Goal: Transaction & Acquisition: Book appointment/travel/reservation

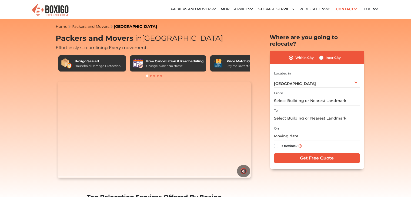
type input "B"
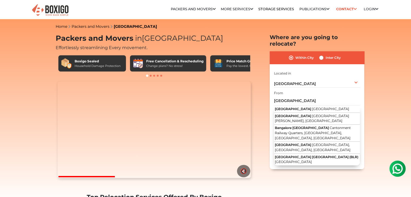
type input "[GEOGRAPHIC_DATA]"
click at [326, 55] on label "Inter City" at bounding box center [333, 58] width 15 height 6
click at [323, 55] on input "Inter City" at bounding box center [321, 57] width 4 height 5
radio input "true"
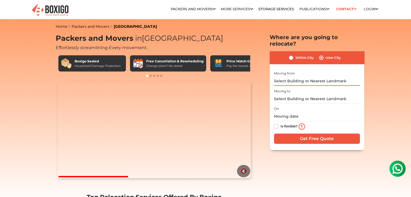
click at [307, 77] on input "text" at bounding box center [317, 81] width 86 height 9
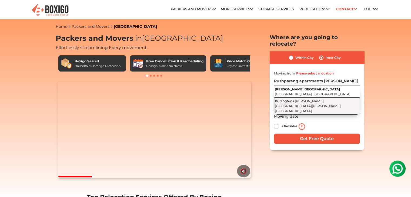
click at [306, 98] on button "Burlingtons Cornwell Cross Road, Langford Gardens, Bengaluru, Karnataka" at bounding box center [317, 106] width 86 height 17
type input "Burlingtons, Cornwell Cross Road, Langford Gardens, Bengaluru, Karnataka"
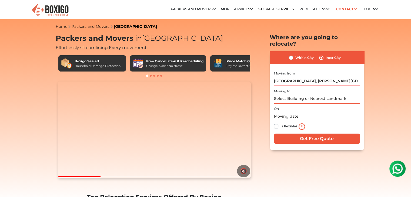
click at [303, 94] on input "text" at bounding box center [317, 98] width 86 height 9
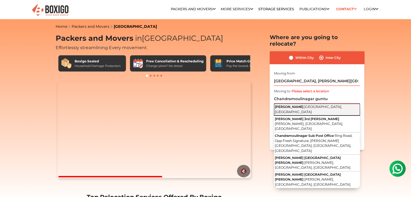
click at [296, 104] on button "Chandramouli Nagar Guntur, Andhra Pradesh" at bounding box center [317, 110] width 86 height 12
type input "[PERSON_NAME], [GEOGRAPHIC_DATA], [GEOGRAPHIC_DATA]"
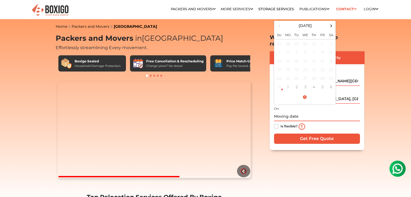
click at [291, 113] on input "text" at bounding box center [317, 116] width 86 height 9
click at [333, 22] on span at bounding box center [331, 25] width 7 height 7
click at [295, 39] on td "2" at bounding box center [297, 43] width 9 height 9
type input "09/02/2025 12:00 AM"
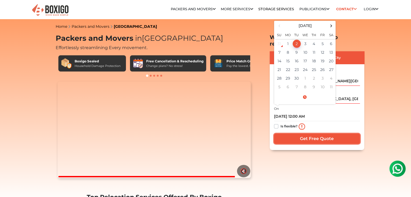
click at [301, 134] on input "Get Free Quote" at bounding box center [317, 139] width 86 height 10
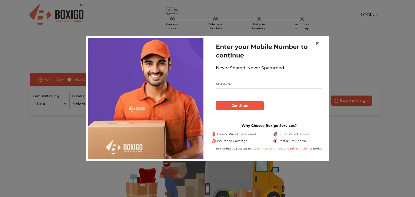
click at [318, 41] on span "×" at bounding box center [317, 43] width 4 height 8
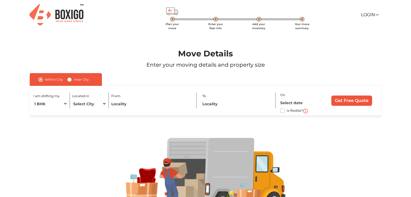
click at [74, 80] on label "Inter City" at bounding box center [81, 80] width 15 height 6
click at [69, 80] on input "Inter City" at bounding box center [69, 79] width 4 height 5
radio input "true"
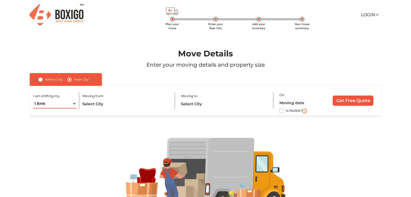
click at [39, 106] on select "1 BHK 2 BHK 3 BHK 3 + BHK FEW ITEMS" at bounding box center [54, 103] width 43 height 9
select select "FEW ITEMS"
click at [33, 99] on select "1 BHK 2 BHK 3 BHK 3 + BHK FEW ITEMS" at bounding box center [54, 103] width 43 height 9
click at [94, 103] on input "text" at bounding box center [125, 103] width 87 height 9
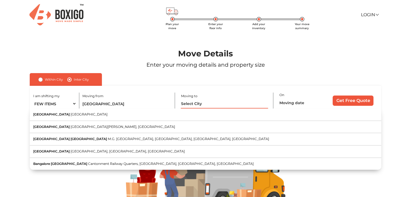
click at [188, 103] on input "text" at bounding box center [224, 103] width 87 height 9
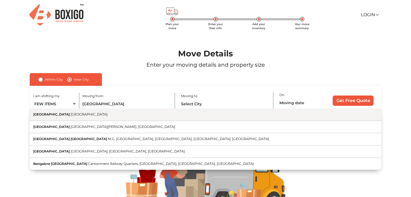
click at [129, 117] on button "[GEOGRAPHIC_DATA] [GEOGRAPHIC_DATA]" at bounding box center [206, 115] width 352 height 12
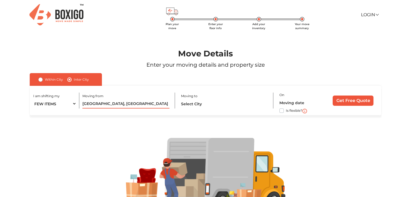
click at [127, 104] on input "[GEOGRAPHIC_DATA], [GEOGRAPHIC_DATA]" at bounding box center [125, 103] width 87 height 9
type input "B"
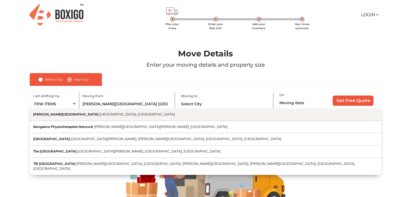
click at [122, 116] on button "[PERSON_NAME][GEOGRAPHIC_DATA] [GEOGRAPHIC_DATA], [GEOGRAPHIC_DATA]" at bounding box center [206, 115] width 352 height 12
type input "[PERSON_NAME][GEOGRAPHIC_DATA], [GEOGRAPHIC_DATA], [GEOGRAPHIC_DATA]"
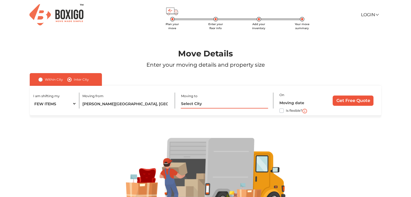
click at [195, 104] on input "text" at bounding box center [224, 103] width 87 height 9
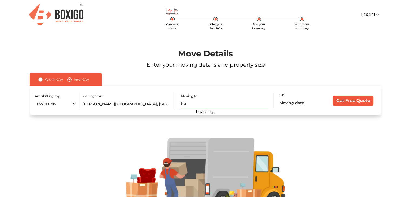
type input "h"
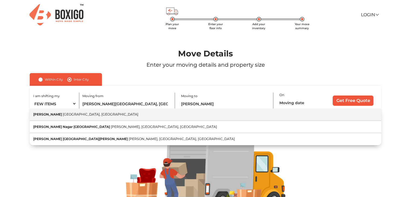
click at [149, 120] on button "[PERSON_NAME] Nagar Guntur, [GEOGRAPHIC_DATA]" at bounding box center [206, 115] width 352 height 12
type input "[PERSON_NAME], [GEOGRAPHIC_DATA], [GEOGRAPHIC_DATA]"
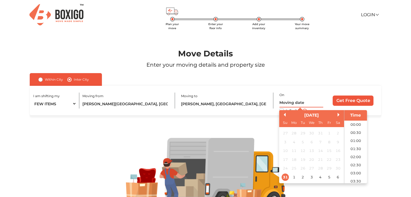
scroll to position [256, 0]
click at [293, 102] on input "text" at bounding box center [302, 102] width 44 height 9
click at [338, 116] on button "Next Month" at bounding box center [340, 115] width 4 height 4
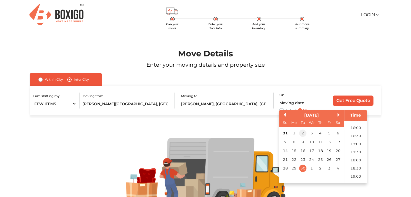
click at [303, 135] on div "2" at bounding box center [302, 133] width 7 height 7
click at [357, 137] on li "18:00" at bounding box center [355, 137] width 23 height 8
type input "[DATE] 6:00 PM"
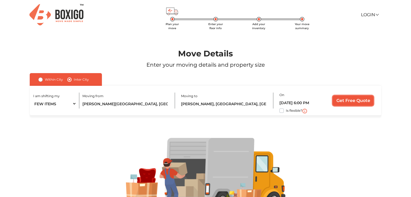
click at [358, 100] on input "Get Free Quote" at bounding box center [353, 101] width 41 height 10
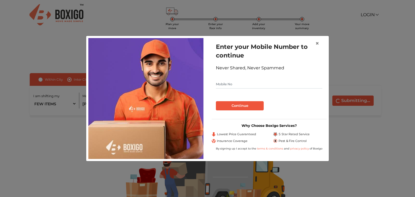
click at [259, 83] on input "text" at bounding box center [269, 84] width 107 height 9
type input "9392069545"
click at [242, 107] on button "Continue" at bounding box center [240, 105] width 48 height 9
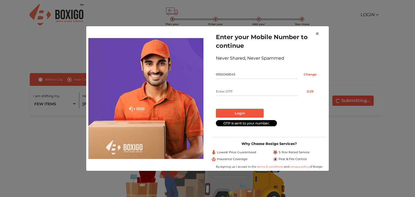
click at [240, 93] on input "text" at bounding box center [257, 91] width 82 height 9
type input "5227"
click at [237, 113] on button "Login" at bounding box center [240, 113] width 48 height 9
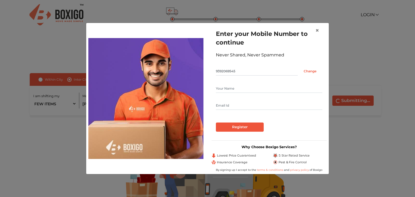
click at [260, 88] on input "text" at bounding box center [269, 88] width 107 height 9
type input "[PERSON_NAME]"
type input "[EMAIL_ADDRESS][DOMAIN_NAME]"
click at [244, 129] on input "Register" at bounding box center [240, 127] width 48 height 9
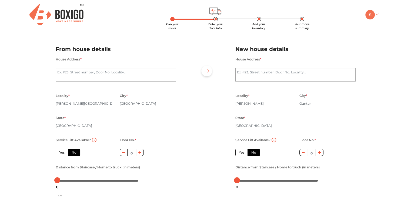
click at [377, 15] on link at bounding box center [371, 14] width 13 height 5
click at [375, 43] on link "Make Estimate" at bounding box center [386, 43] width 43 height 10
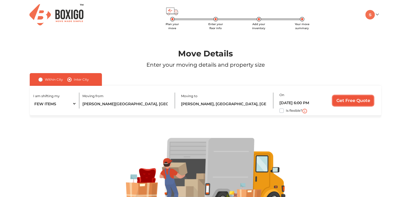
click at [352, 100] on input "Get Free Quote" at bounding box center [353, 101] width 41 height 10
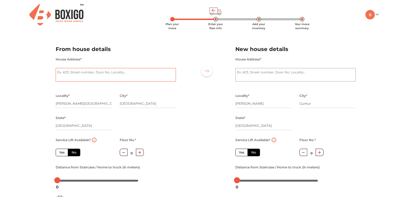
click at [118, 78] on textarea "House Address *" at bounding box center [116, 75] width 120 height 14
type textarea "BG1 Pushparang apartments, [STREET_ADDRESS][PERSON_NAME][PERSON_NAME]"
click at [35, 91] on div "Plan your move Enter your floor info Add your inventory Your move summary My Mo…" at bounding box center [205, 128] width 411 height 256
click at [248, 76] on textarea "House Address *" at bounding box center [295, 75] width 120 height 14
type textarea "4-18-39/2 8th [PERSON_NAME]"
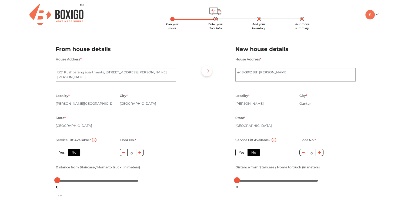
click at [353, 124] on div "Locality * [PERSON_NAME][GEOGRAPHIC_DATA] * Guntur State * [GEOGRAPHIC_DATA] Pi…" at bounding box center [295, 114] width 128 height 44
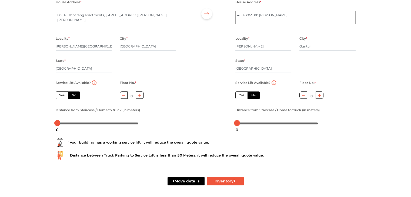
scroll to position [59, 0]
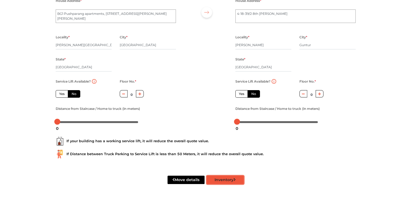
click at [228, 180] on button "Inventory" at bounding box center [225, 180] width 37 height 8
radio input "true"
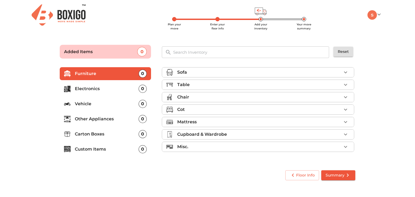
click at [209, 47] on input "text" at bounding box center [251, 52] width 163 height 12
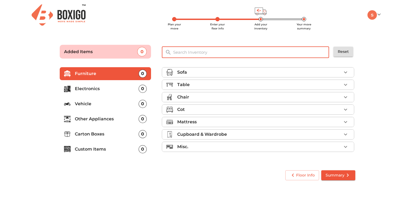
click at [212, 149] on div "Misc." at bounding box center [259, 147] width 164 height 6
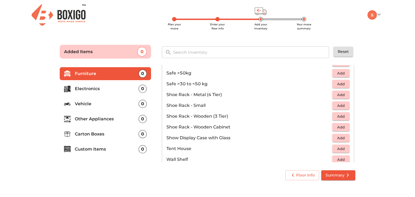
scroll to position [290, 0]
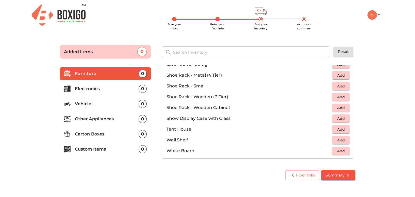
click at [98, 134] on p "Carton Boxes" at bounding box center [107, 134] width 64 height 6
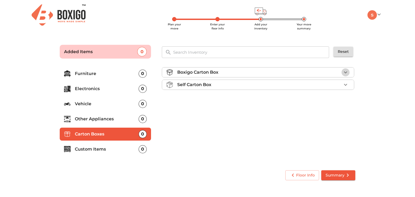
click at [346, 72] on icon "button" at bounding box center [346, 72] width 6 height 6
click at [338, 84] on span "Add" at bounding box center [341, 85] width 12 height 6
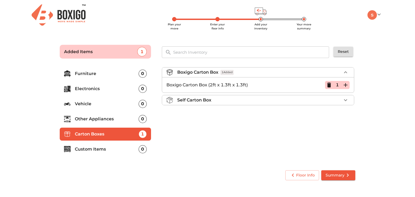
click at [90, 149] on p "Custom Items" at bounding box center [107, 149] width 64 height 6
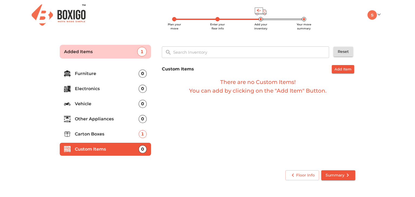
click at [91, 119] on p "Other Appliances" at bounding box center [107, 119] width 64 height 6
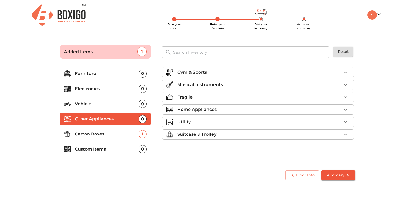
click at [86, 87] on p "Electronics" at bounding box center [107, 89] width 64 height 6
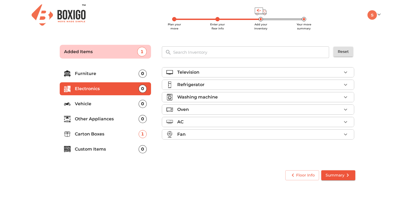
click at [90, 72] on p "Furniture" at bounding box center [107, 74] width 64 height 6
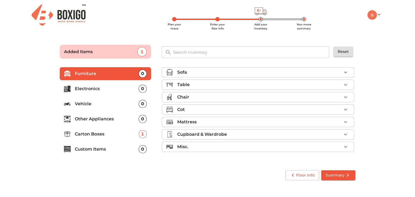
click at [194, 147] on div "Misc." at bounding box center [259, 147] width 164 height 6
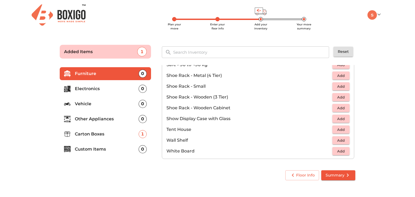
scroll to position [290, 0]
click at [95, 148] on p "Custom Items" at bounding box center [107, 149] width 64 height 6
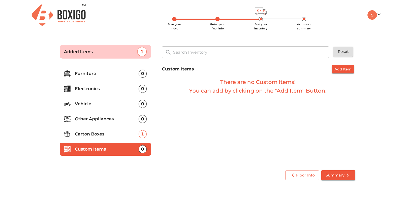
scroll to position [0, 0]
click at [342, 69] on span "Add Item" at bounding box center [343, 69] width 17 height 6
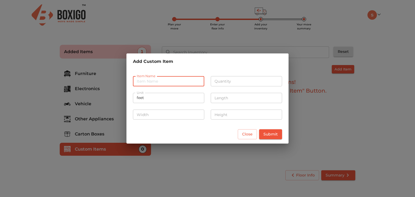
click at [168, 81] on input "text" at bounding box center [168, 81] width 71 height 10
type input "suitcase"
click at [241, 80] on input "number" at bounding box center [246, 81] width 71 height 10
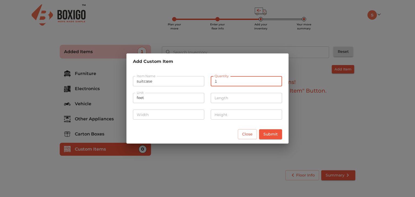
type input "1"
click at [274, 134] on span "Submit" at bounding box center [271, 134] width 14 height 7
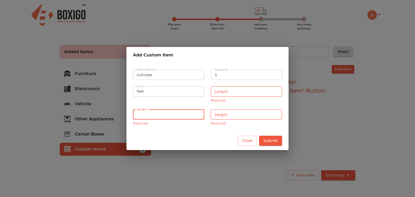
click at [175, 114] on input "number" at bounding box center [168, 115] width 71 height 10
click at [232, 93] on input "number" at bounding box center [246, 92] width 71 height 10
click at [214, 151] on div "Add Custom Item Item Name suitcase Item Name Quantity 1 Quantity Unit feet Unit…" at bounding box center [207, 98] width 415 height 197
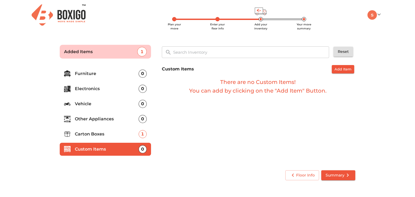
click at [82, 117] on p "Other Appliances" at bounding box center [107, 119] width 64 height 6
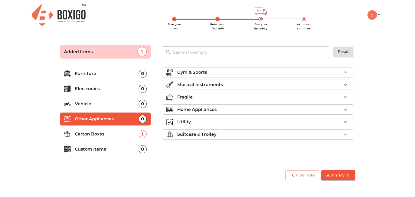
click at [174, 120] on div at bounding box center [172, 122] width 11 height 6
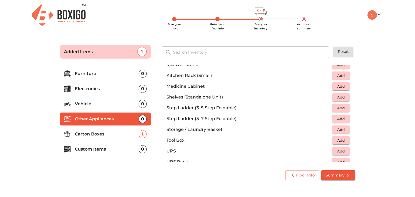
scroll to position [406, 0]
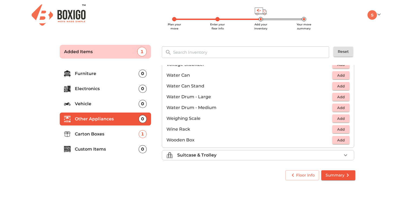
click at [197, 155] on p "Suitcase & Trolley" at bounding box center [196, 155] width 39 height 6
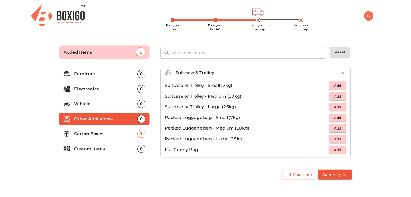
scroll to position [61, 0]
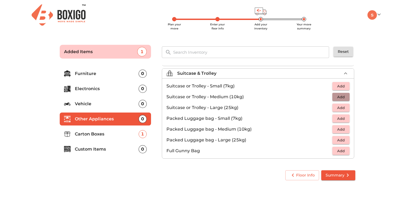
click at [341, 97] on span "Add" at bounding box center [341, 97] width 12 height 6
click at [381, 102] on main "Plan your move Enter your floor info Add your inventory Your move summary Added…" at bounding box center [207, 111] width 415 height 149
click at [330, 175] on span "Summary" at bounding box center [338, 175] width 25 height 7
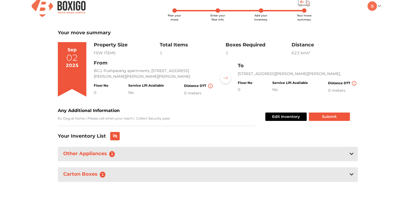
scroll to position [14, 0]
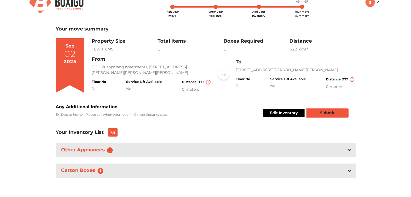
click at [320, 112] on button "Submit" at bounding box center [327, 113] width 41 height 8
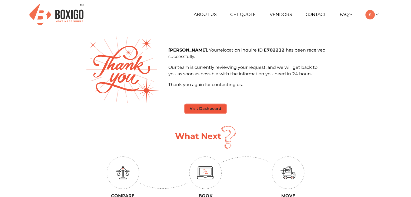
click at [203, 109] on button "Visit Dashboard" at bounding box center [205, 109] width 41 height 8
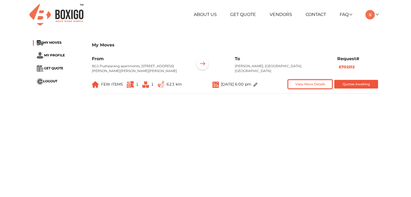
click at [310, 89] on button "View Move Details" at bounding box center [310, 84] width 44 height 9
